Goal: Find specific page/section: Find specific page/section

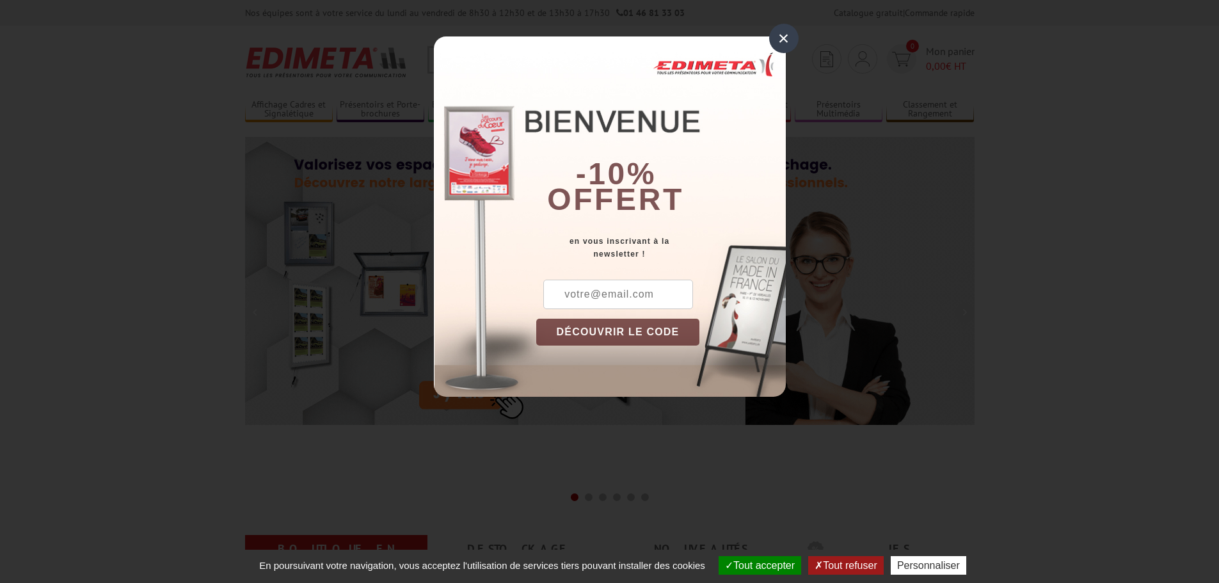
click at [788, 36] on div "×" at bounding box center [783, 38] width 29 height 29
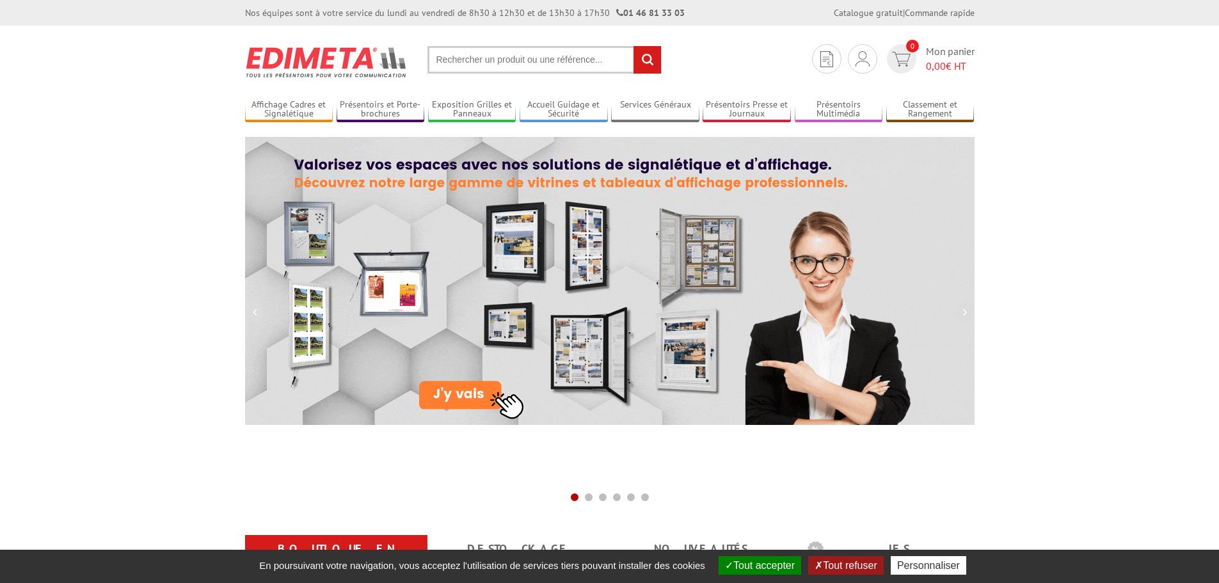
click at [525, 61] on input "text" at bounding box center [544, 60] width 234 height 28
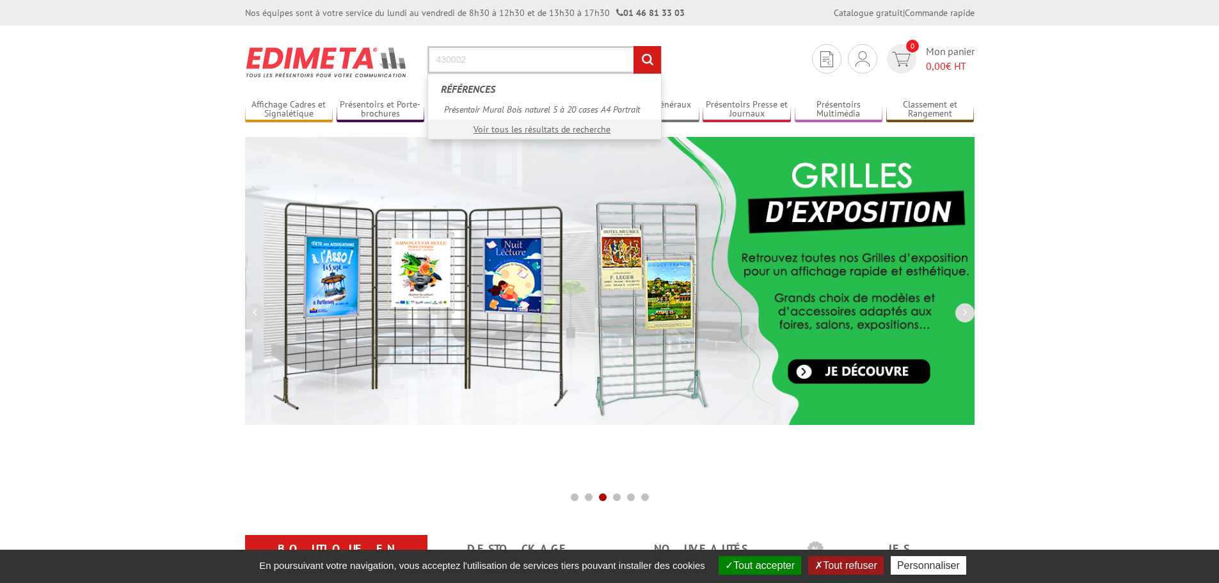
type input "430002"
click at [633, 46] on input "rechercher" at bounding box center [647, 60] width 28 height 28
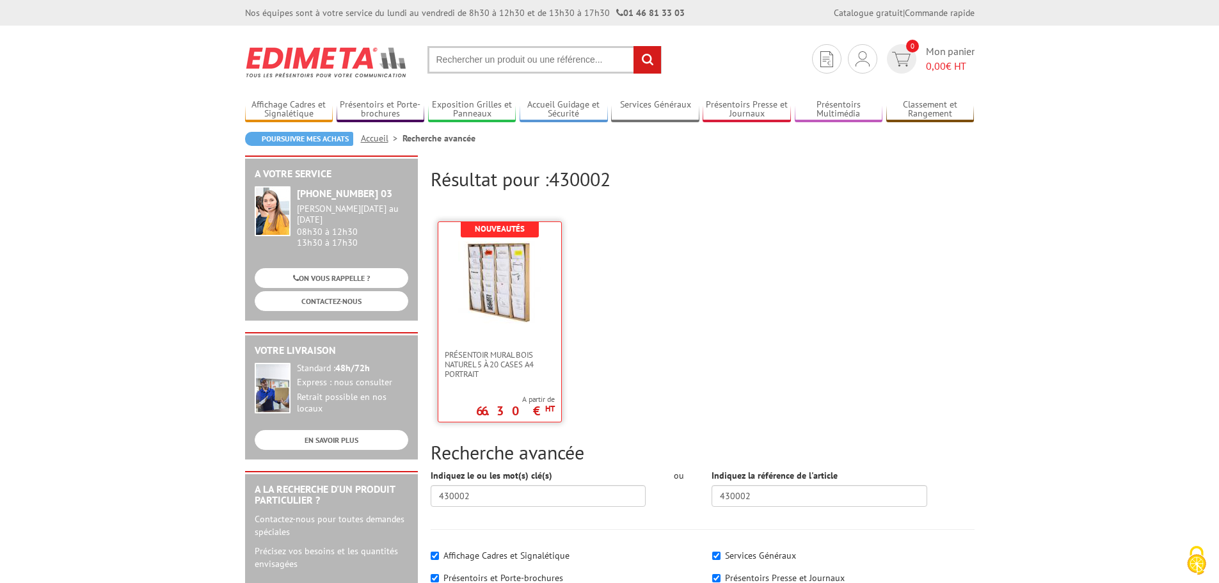
click at [507, 280] on img at bounding box center [499, 282] width 83 height 83
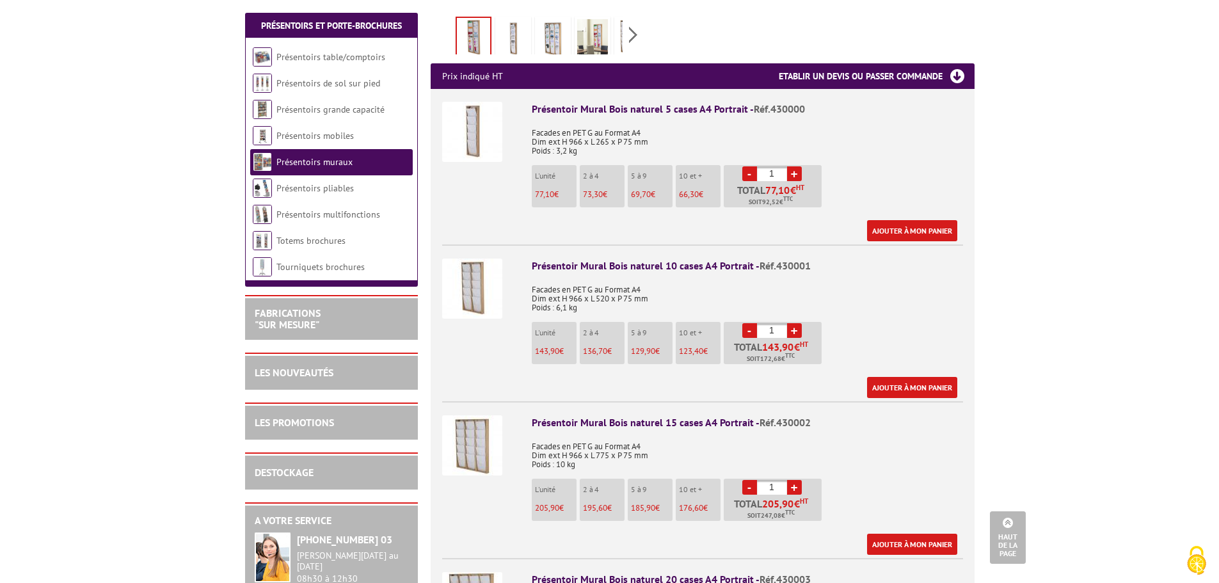
scroll to position [448, 0]
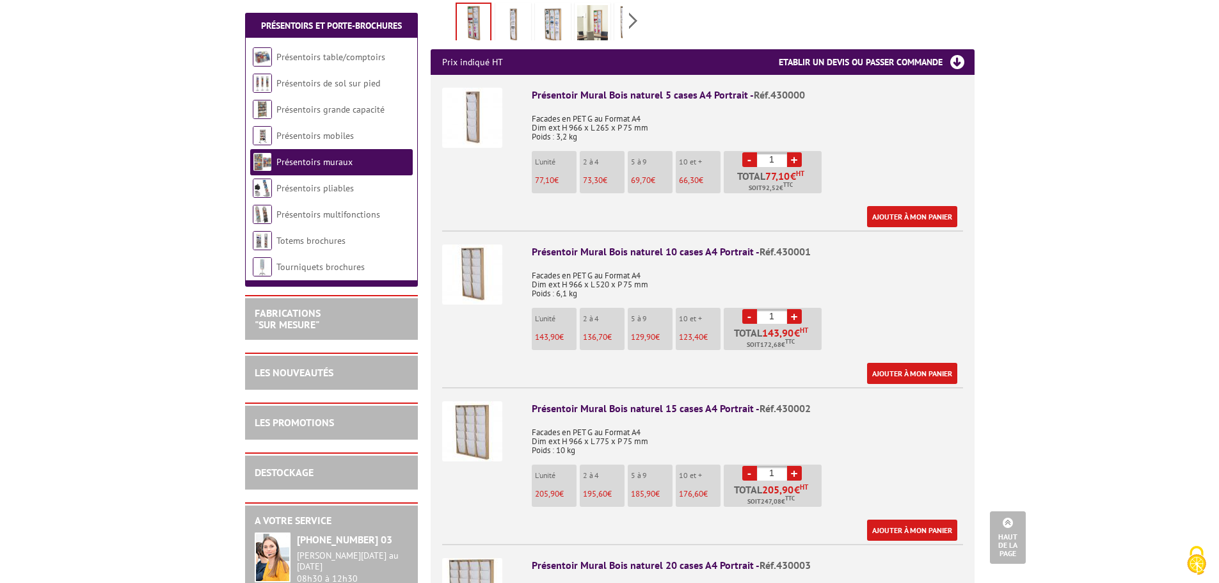
click at [619, 401] on div "Présentoir Mural Bois naturel 15 cases A4 Portrait - Réf.430002" at bounding box center [747, 408] width 431 height 15
click at [475, 406] on img at bounding box center [472, 431] width 60 height 60
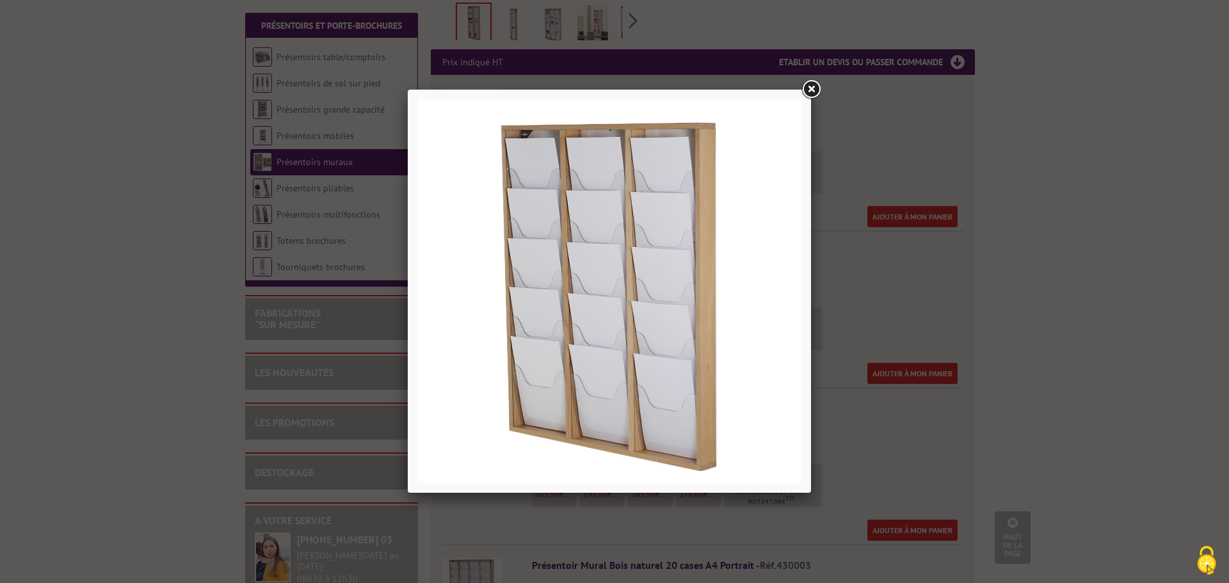
click at [813, 92] on link at bounding box center [810, 89] width 23 height 23
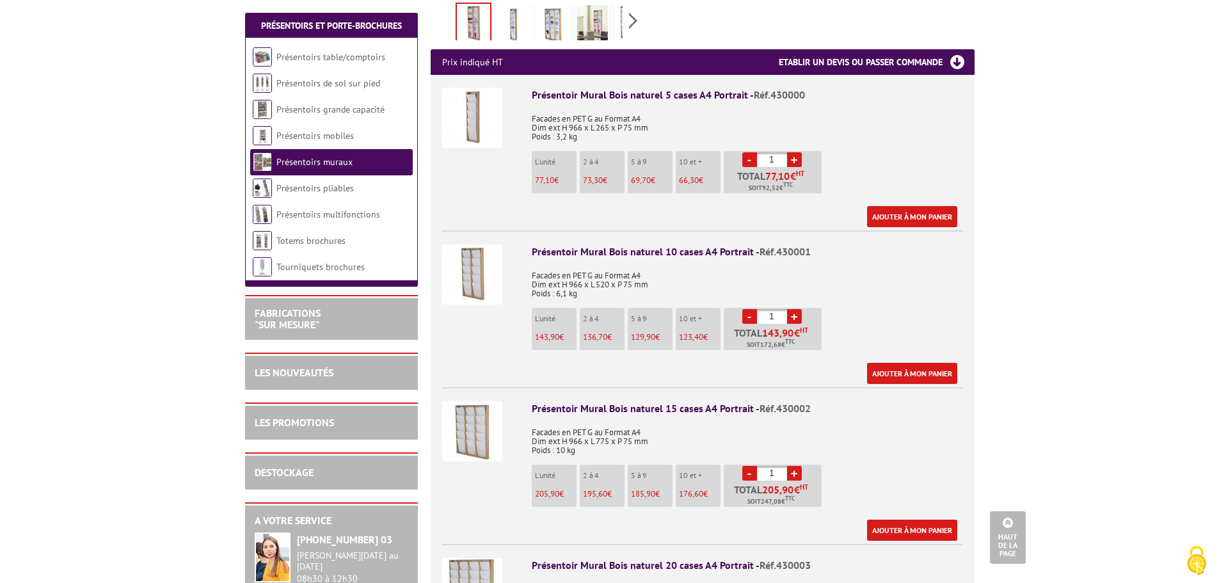
scroll to position [0, 0]
